Goal: Transaction & Acquisition: Purchase product/service

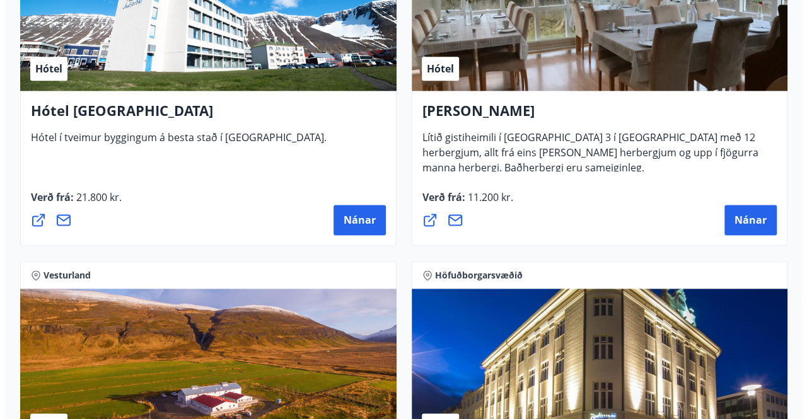
scroll to position [3028, 0]
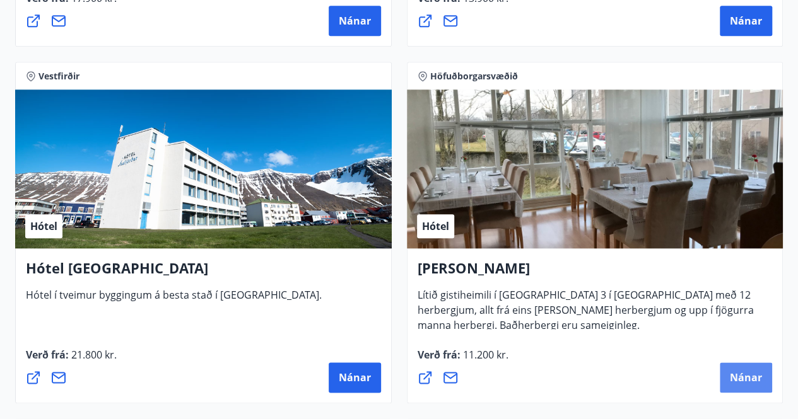
click at [754, 380] on span "Nánar" at bounding box center [746, 378] width 32 height 14
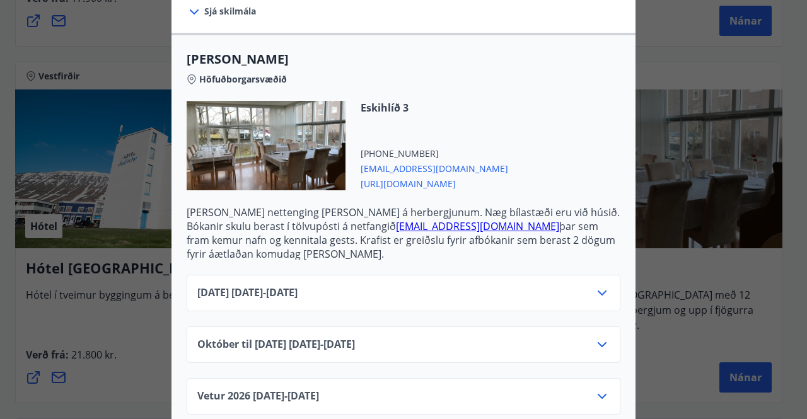
scroll to position [315, 0]
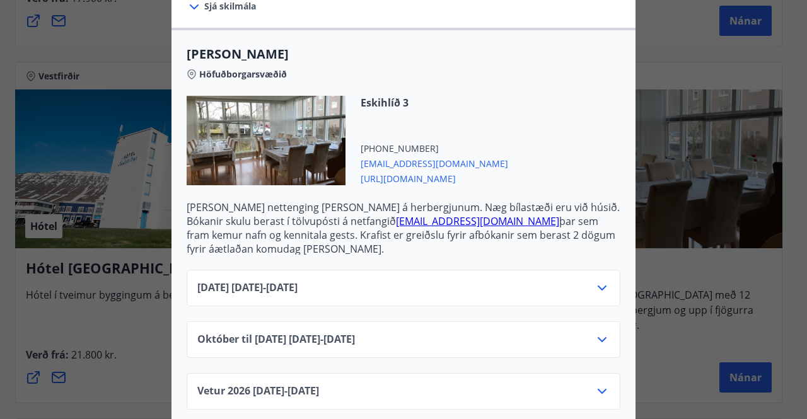
click at [495, 297] on div "[DATE] [DATE] - [DATE]" at bounding box center [403, 293] width 413 height 25
click at [598, 288] on icon at bounding box center [602, 288] width 9 height 5
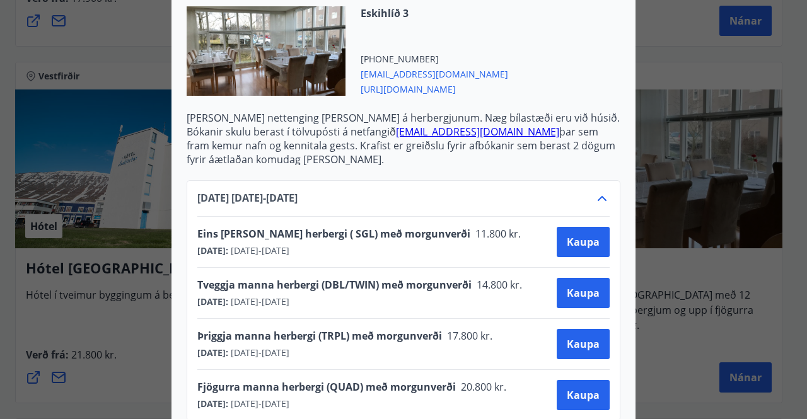
scroll to position [505, 0]
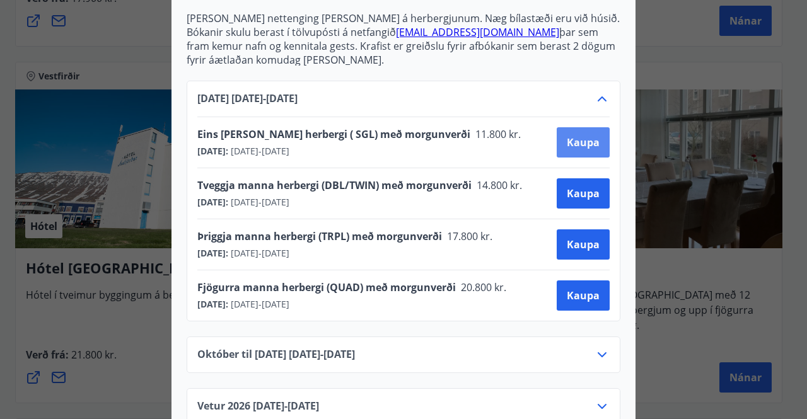
click at [571, 150] on button "Kaupa" at bounding box center [583, 142] width 53 height 30
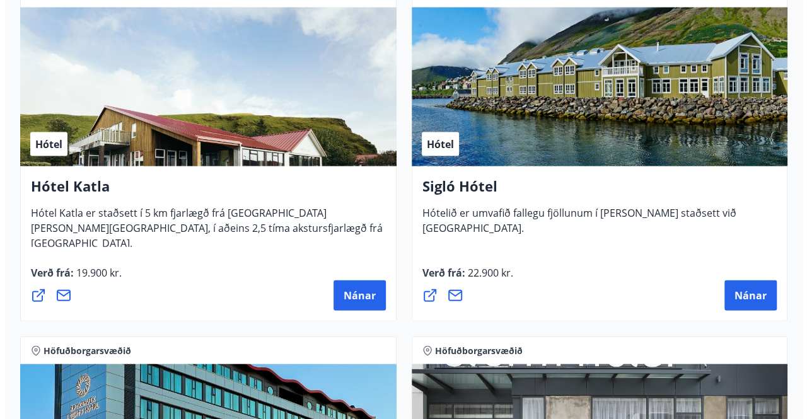
scroll to position [1640, 0]
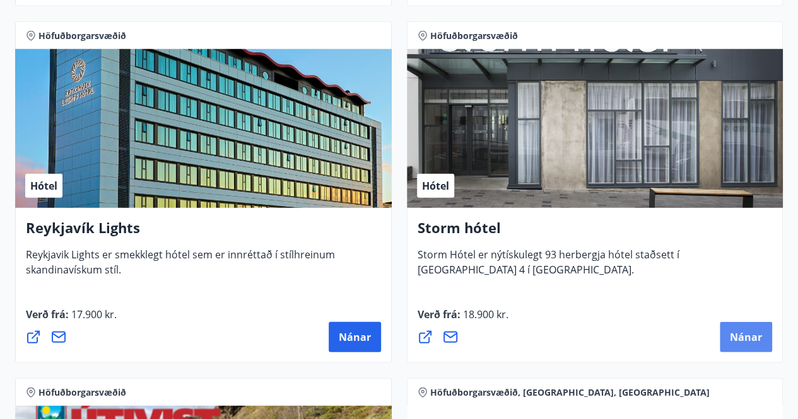
click at [745, 334] on span "Nánar" at bounding box center [746, 338] width 32 height 14
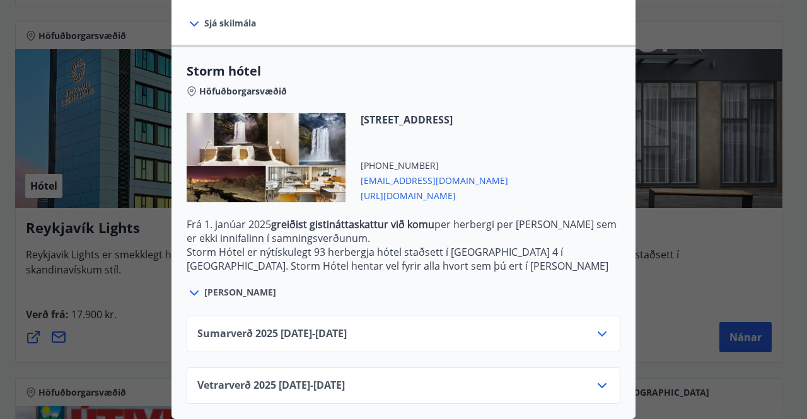
scroll to position [285, 0]
click at [465, 339] on div "Sumarverð [PHONE_NUMBER][DATE] - [DATE]" at bounding box center [403, 339] width 413 height 25
click at [467, 327] on div "Sumarverð [PHONE_NUMBER][DATE] - [DATE]" at bounding box center [403, 339] width 413 height 25
click at [602, 327] on icon at bounding box center [602, 334] width 15 height 15
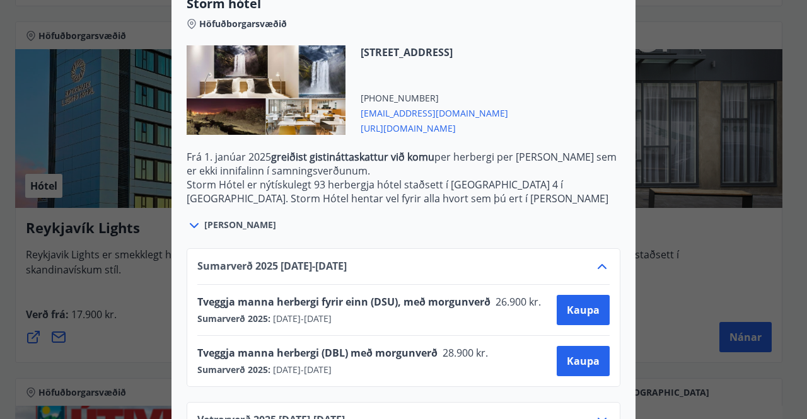
scroll to position [387, 0]
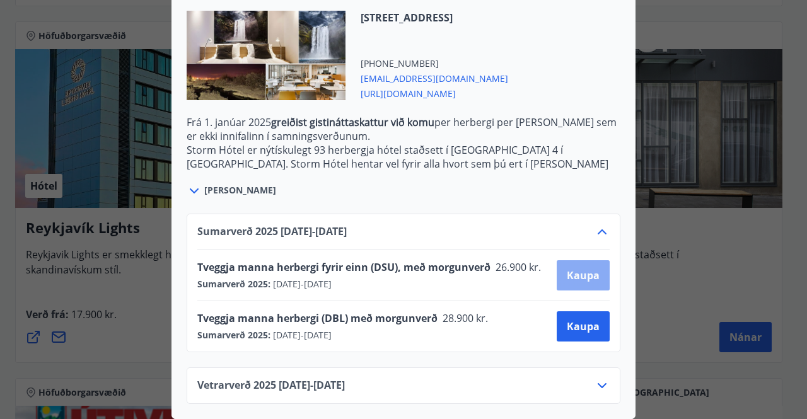
click at [583, 269] on span "Kaupa" at bounding box center [583, 276] width 33 height 14
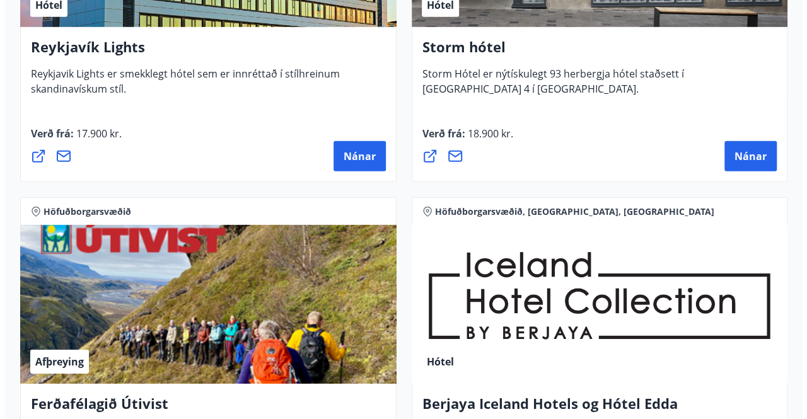
scroll to position [1703, 0]
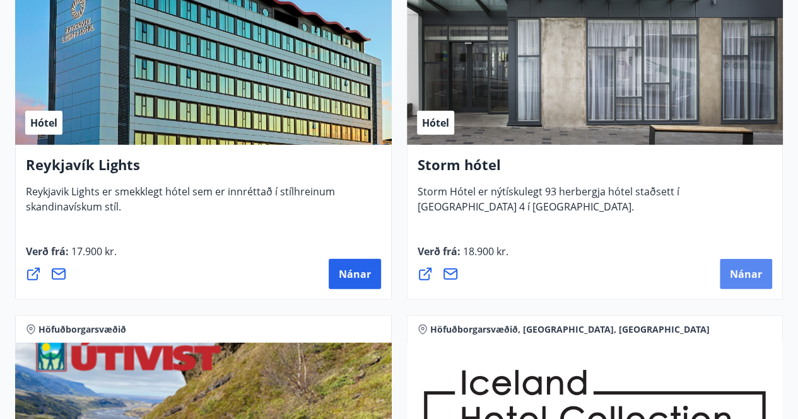
click at [743, 276] on span "Nánar" at bounding box center [746, 274] width 32 height 14
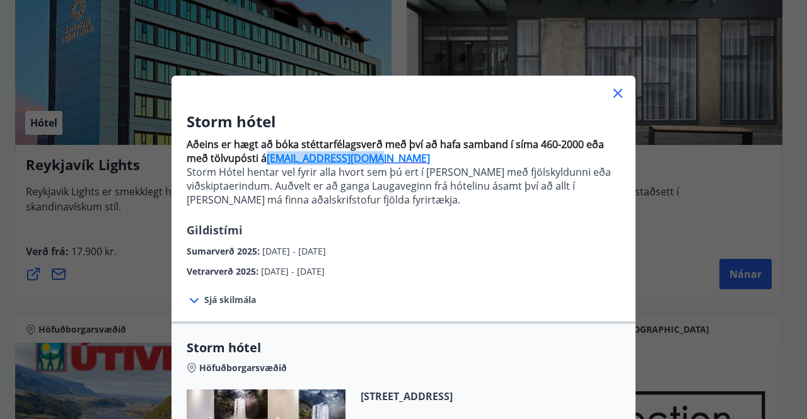
drag, startPoint x: 378, startPoint y: 162, endPoint x: 262, endPoint y: 163, distance: 116.1
click at [262, 163] on p "Aðeins er hægt að bóka stéttarfélagsverð með því að hafa samband í síma 460-200…" at bounding box center [404, 152] width 434 height 28
copy strong "[EMAIL_ADDRESS][DOMAIN_NAME]"
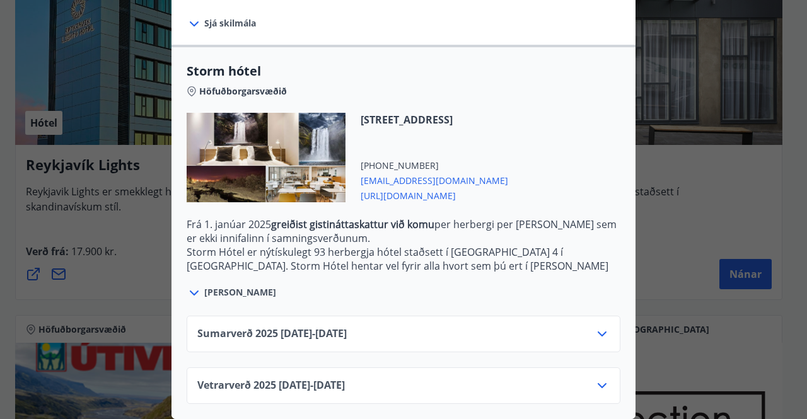
scroll to position [285, 0]
click at [476, 327] on div "Sumarverð [PHONE_NUMBER][DATE] - [DATE]" at bounding box center [403, 339] width 413 height 25
click at [599, 332] on icon at bounding box center [602, 334] width 9 height 5
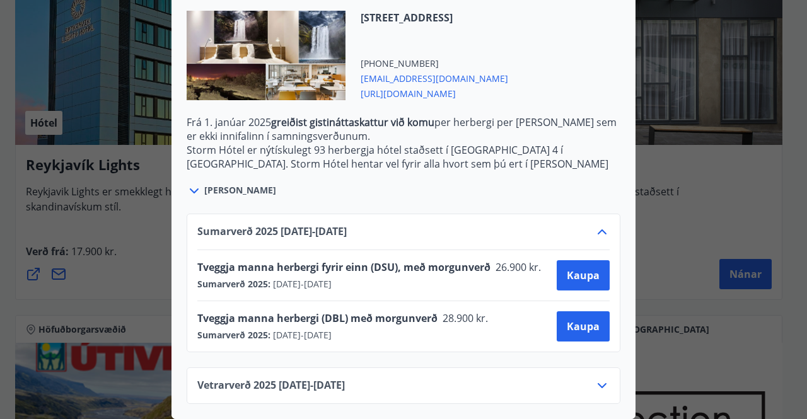
scroll to position [387, 0]
